Goal: Task Accomplishment & Management: Use online tool/utility

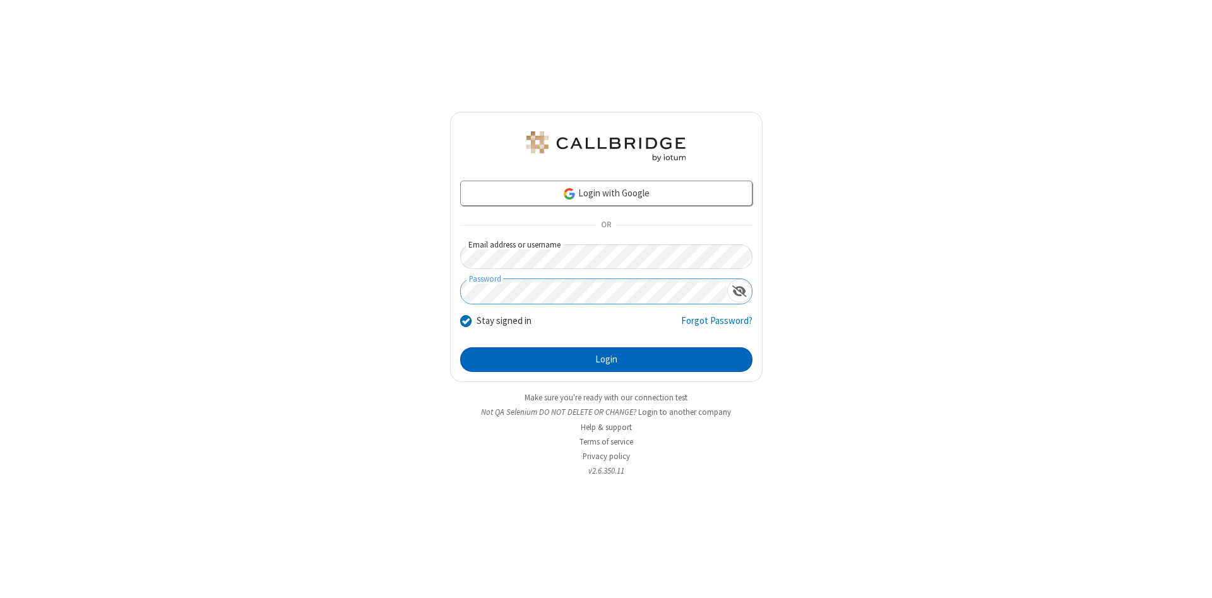
click at [606, 360] on button "Login" at bounding box center [606, 359] width 292 height 25
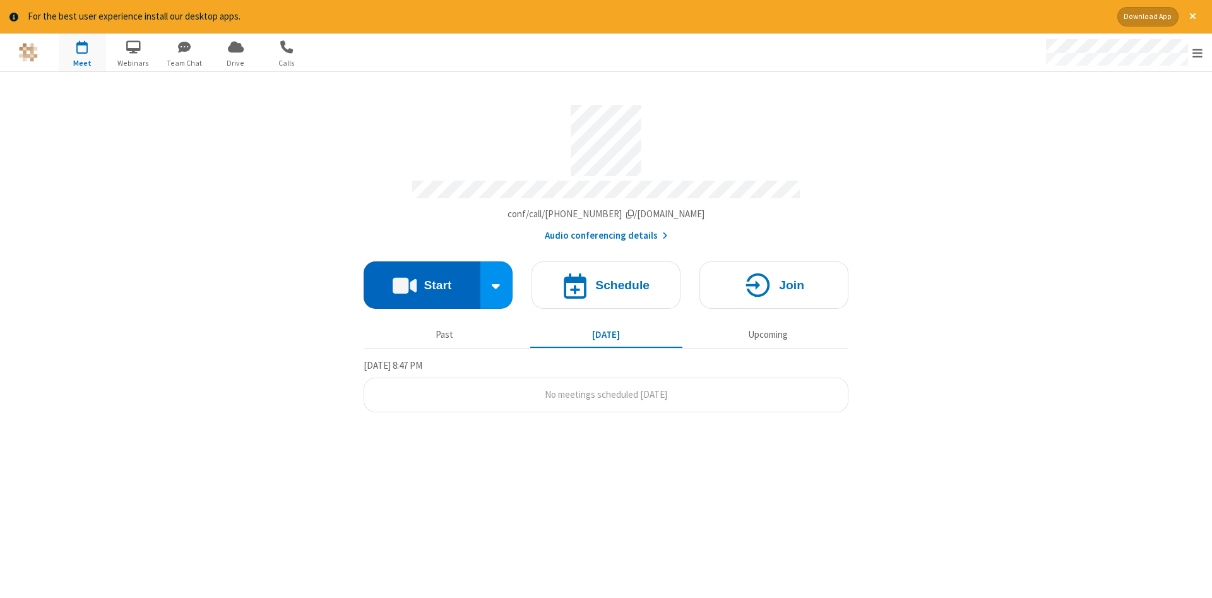
click at [422, 280] on button "Start" at bounding box center [422, 284] width 117 height 47
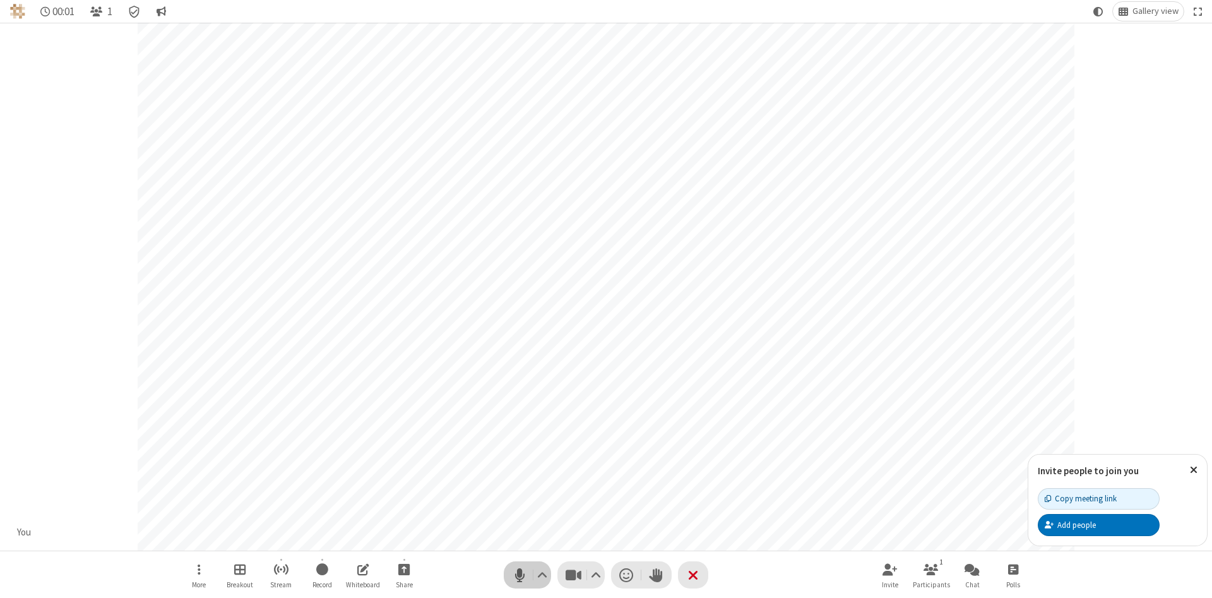
click at [520, 574] on span "Mute (Alt+A)" at bounding box center [519, 575] width 19 height 18
click at [520, 574] on span "Unmute (Alt+A)" at bounding box center [519, 575] width 19 height 18
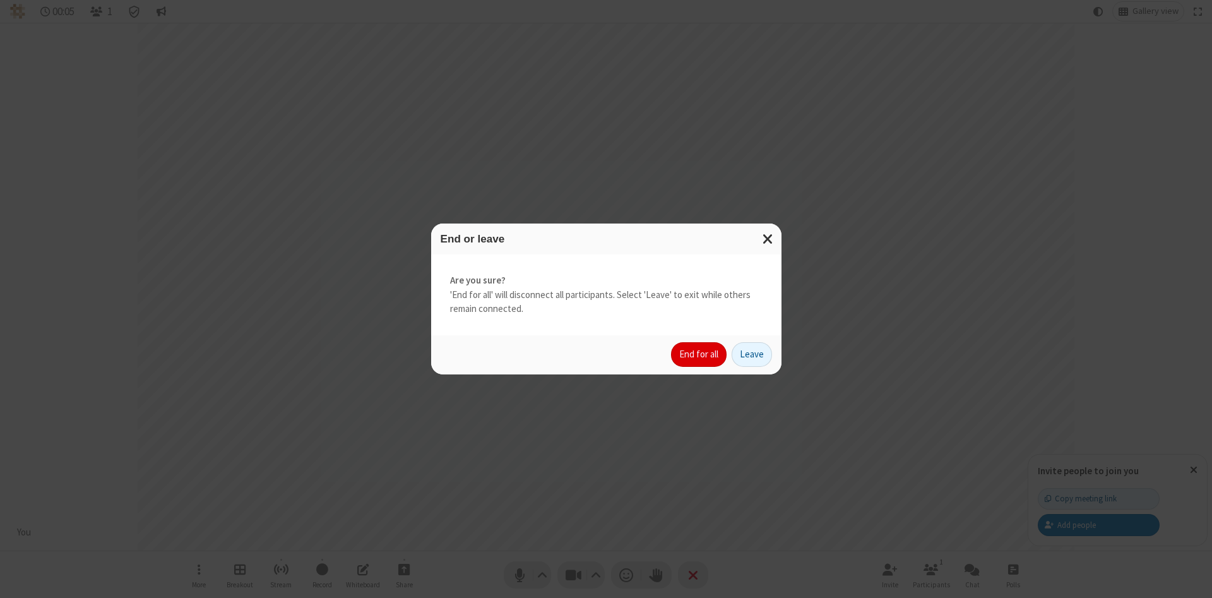
click at [699, 354] on button "End for all" at bounding box center [699, 354] width 56 height 25
